Goal: Task Accomplishment & Management: Manage account settings

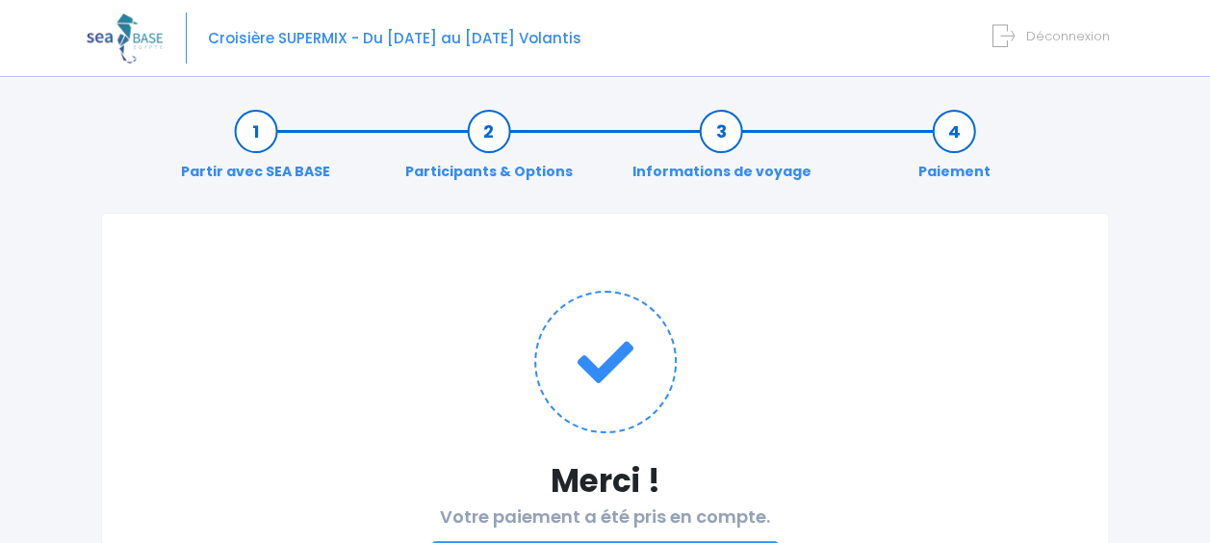
click at [1032, 38] on span "Déconnexion" at bounding box center [1068, 36] width 84 height 18
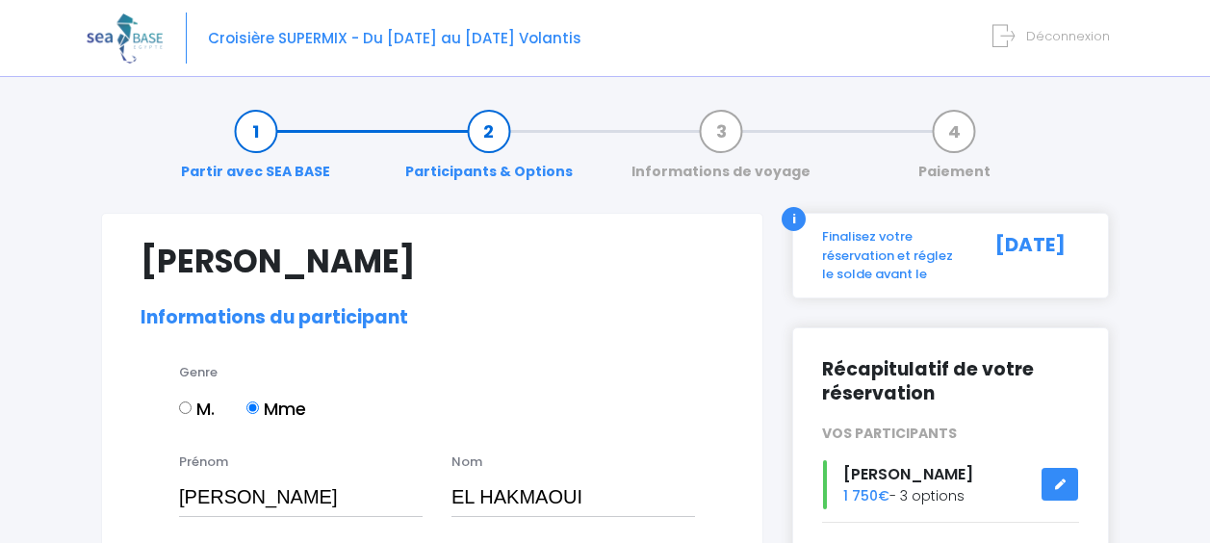
select select "PE40"
select select "38/39"
select select "S"
select select "XS"
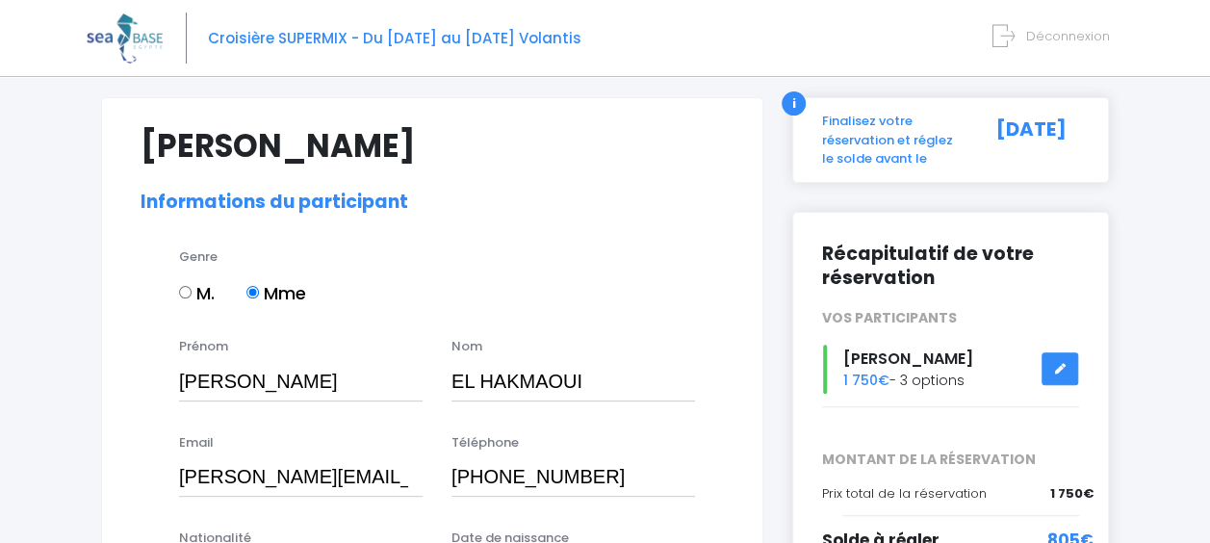
click at [1047, 27] on form "Déconnexion" at bounding box center [1055, 32] width 110 height 22
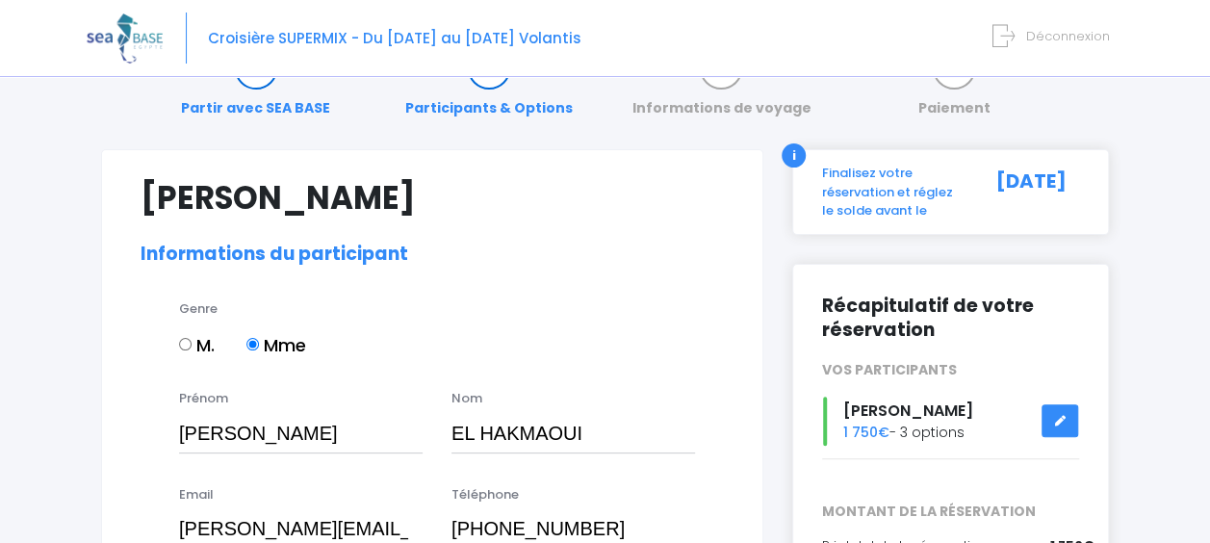
scroll to position [0, 0]
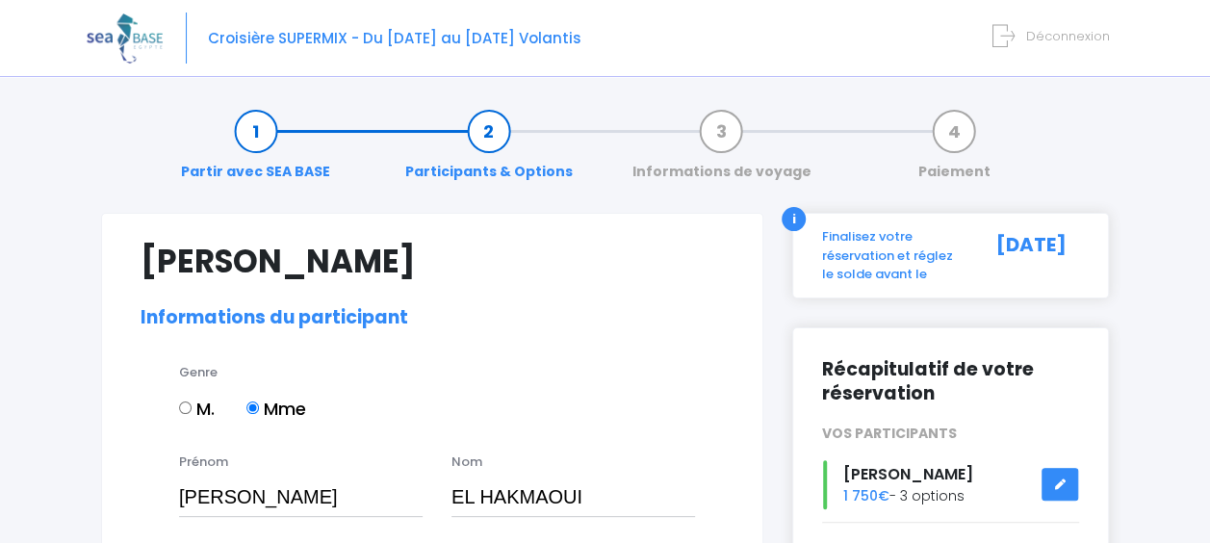
click at [1074, 40] on span "Déconnexion" at bounding box center [1068, 36] width 84 height 18
